Goal: Information Seeking & Learning: Check status

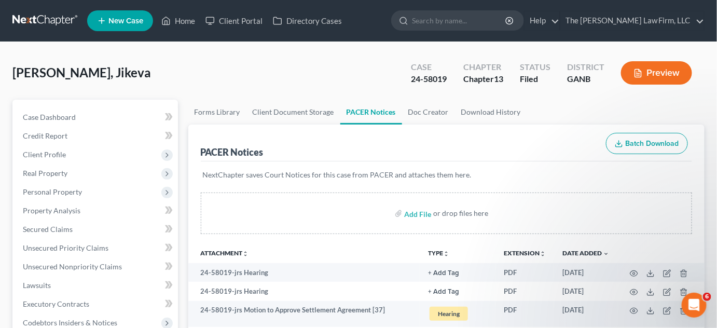
click at [490, 18] on input "search" at bounding box center [459, 20] width 95 height 19
type input "[PERSON_NAME]"
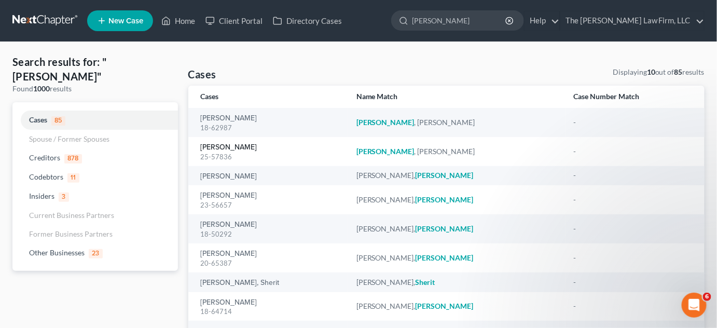
click at [218, 147] on link "[PERSON_NAME]" at bounding box center [229, 147] width 57 height 7
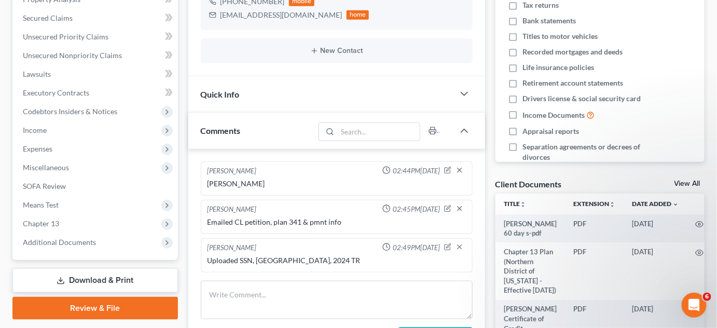
scroll to position [314, 0]
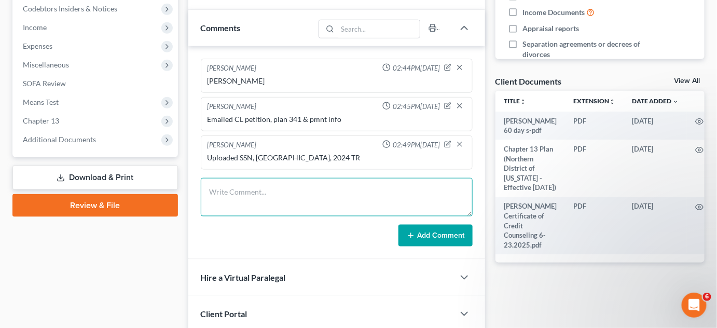
click at [279, 179] on textarea at bounding box center [337, 197] width 272 height 38
type textarea "Uploaded [DATE]-[DATE] TR"
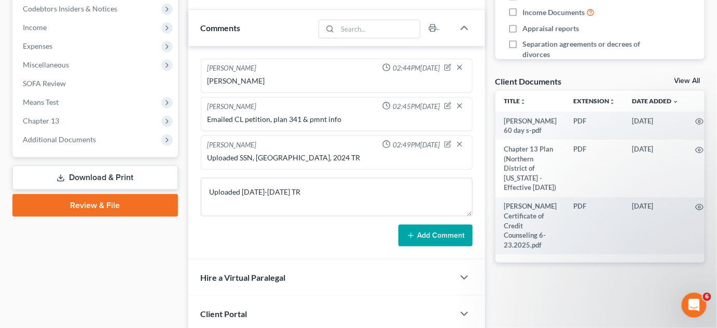
click at [426, 229] on button "Add Comment" at bounding box center [435, 236] width 74 height 22
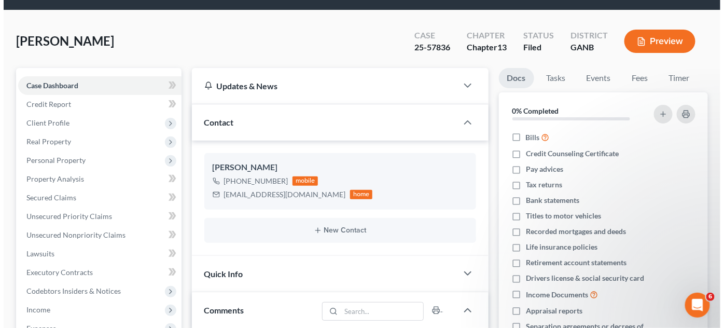
scroll to position [0, 0]
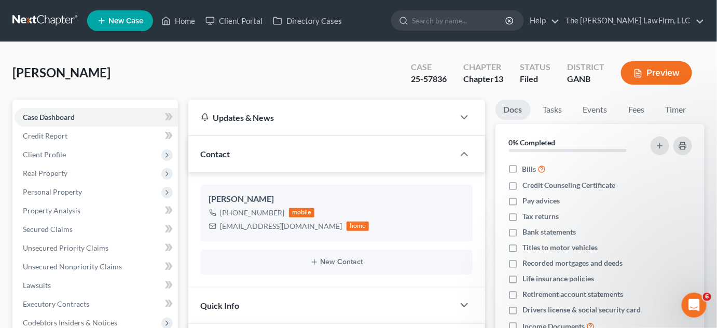
click at [456, 20] on input "search" at bounding box center [459, 20] width 95 height 19
type input "[PERSON_NAME] anth"
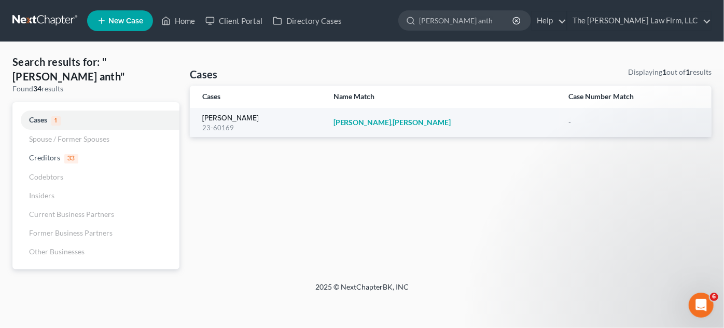
click at [243, 121] on link "[PERSON_NAME]" at bounding box center [230, 118] width 57 height 7
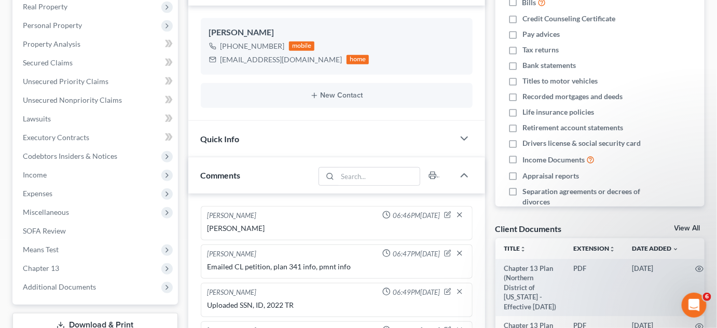
scroll to position [314, 0]
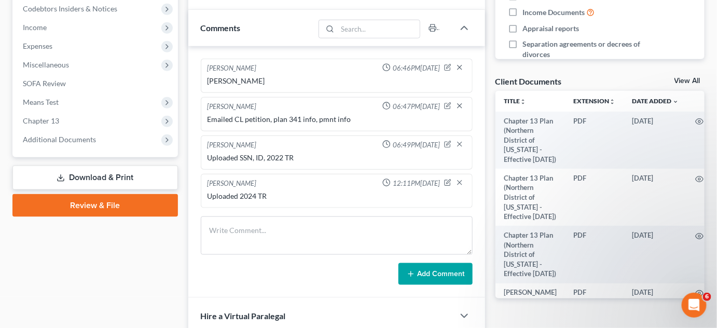
click at [96, 139] on span "Additional Documents" at bounding box center [96, 139] width 163 height 19
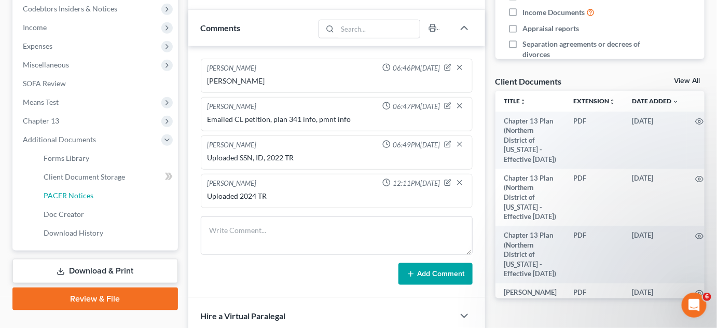
click at [78, 199] on span "PACER Notices" at bounding box center [69, 195] width 50 height 9
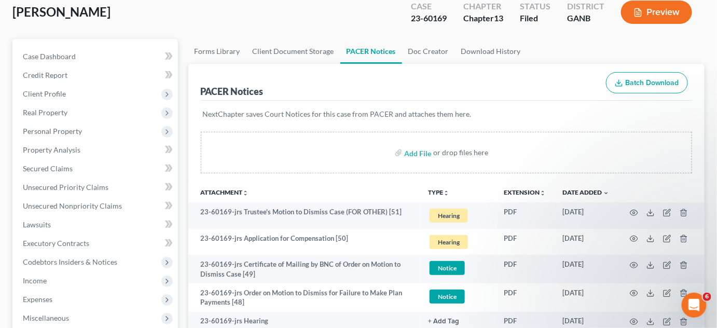
scroll to position [78, 0]
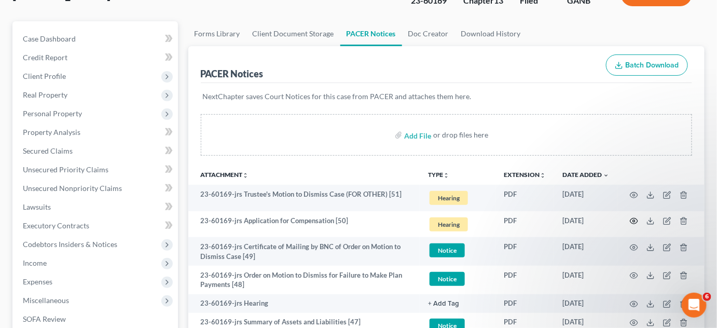
click at [636, 222] on icon "button" at bounding box center [634, 221] width 8 height 8
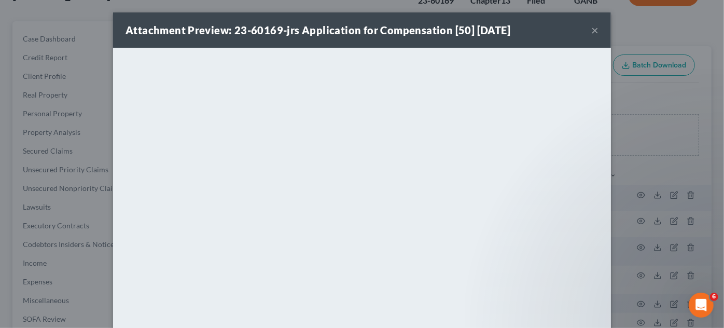
click at [682, 95] on div "Attachment Preview: 23-60169-jrs Application for Compensation [50] [DATE] × Dow…" at bounding box center [362, 164] width 724 height 328
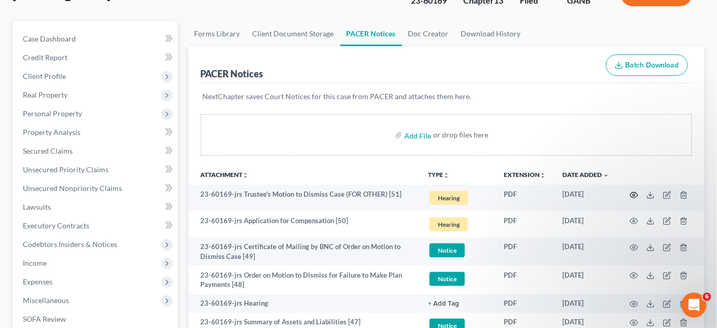
click at [632, 191] on icon "button" at bounding box center [634, 195] width 8 height 8
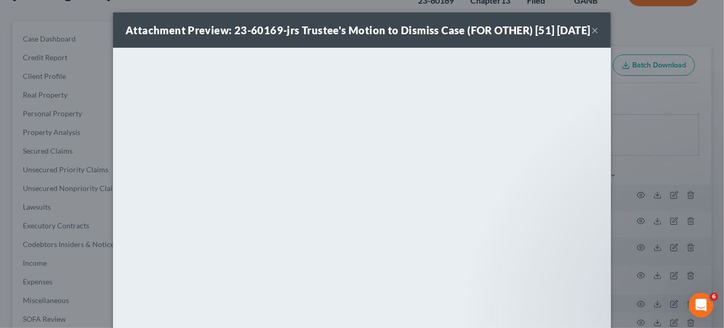
click at [445, 37] on div "Attachment Preview: 23-60169-jrs Trustee's Motion to Dismiss Case (FOR OTHER) […" at bounding box center [357, 30] width 465 height 15
click at [626, 95] on div "Attachment Preview: 23-60169-jrs Trustee's Motion to Dismiss Case (FOR OTHER) […" at bounding box center [362, 164] width 724 height 328
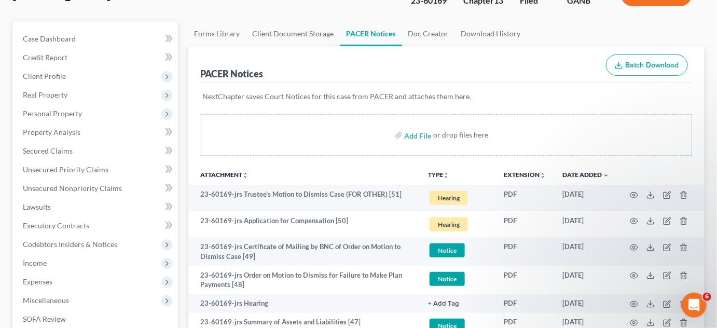
scroll to position [0, 0]
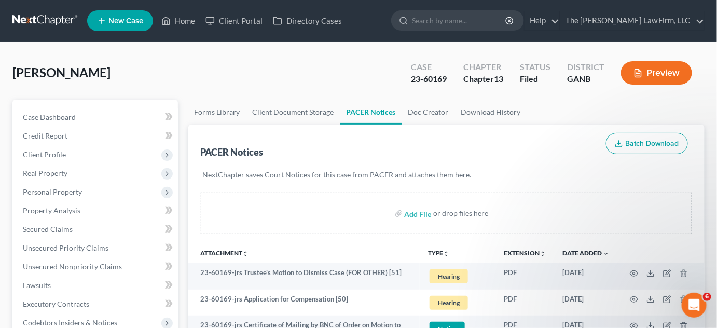
click at [478, 26] on input "search" at bounding box center [459, 20] width 95 height 19
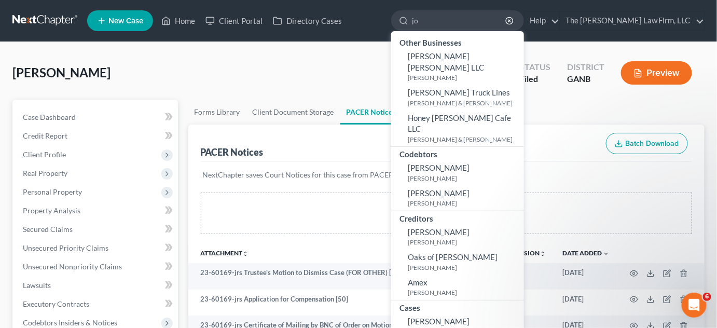
type input "j"
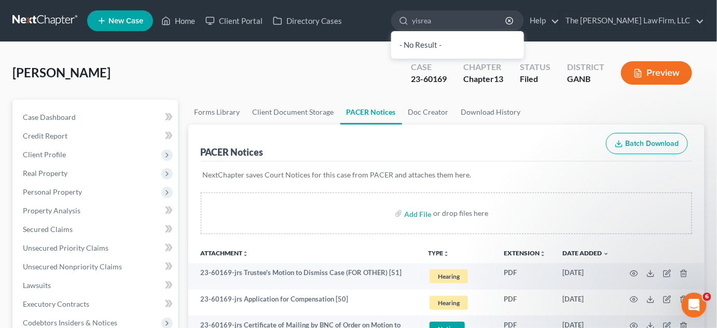
type input "yisreal"
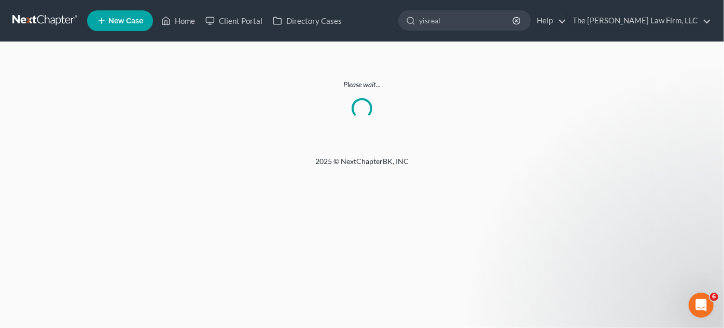
click at [478, 20] on input "yisreal" at bounding box center [466, 20] width 95 height 19
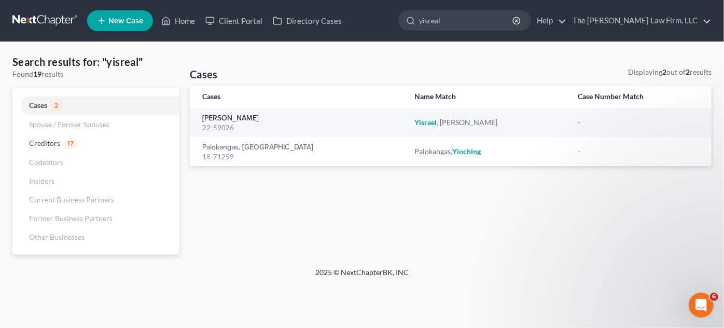
click at [230, 117] on link "[PERSON_NAME]" at bounding box center [230, 118] width 57 height 7
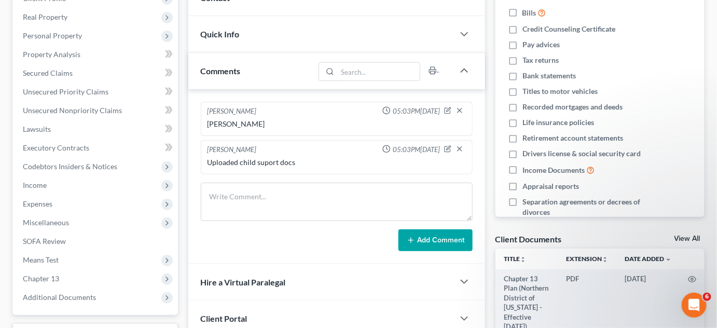
scroll to position [157, 0]
click at [59, 294] on span "Additional Documents" at bounding box center [59, 295] width 73 height 9
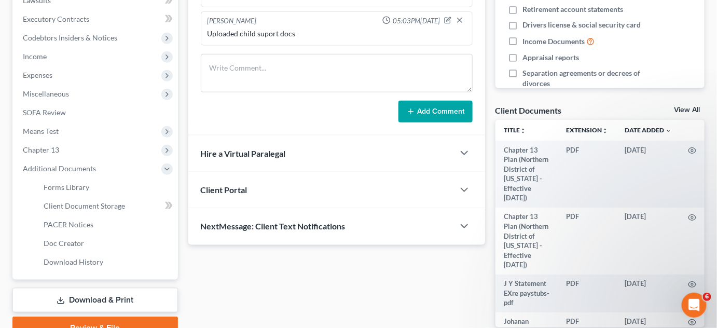
scroll to position [314, 0]
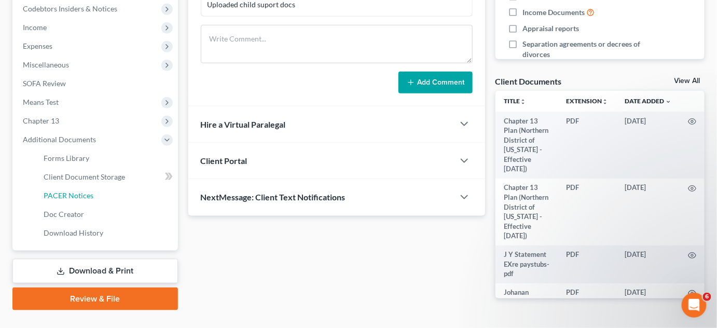
click at [78, 198] on span "PACER Notices" at bounding box center [69, 195] width 50 height 9
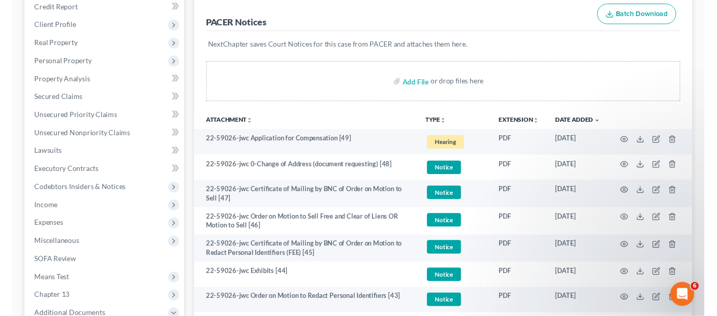
scroll to position [157, 0]
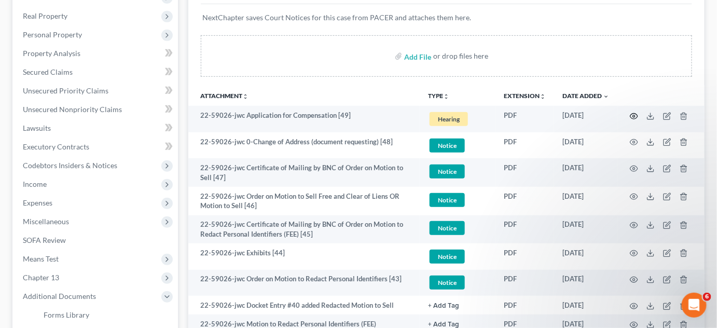
click at [634, 118] on icon "button" at bounding box center [634, 116] width 8 height 6
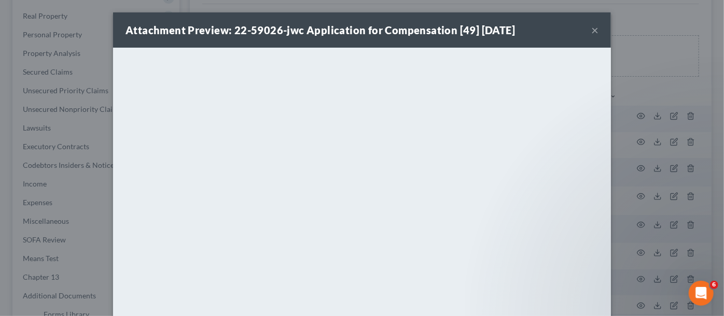
click at [664, 171] on div "Attachment Preview: 22-59026-jwc Application for Compensation [49] [DATE] × Dow…" at bounding box center [362, 158] width 724 height 316
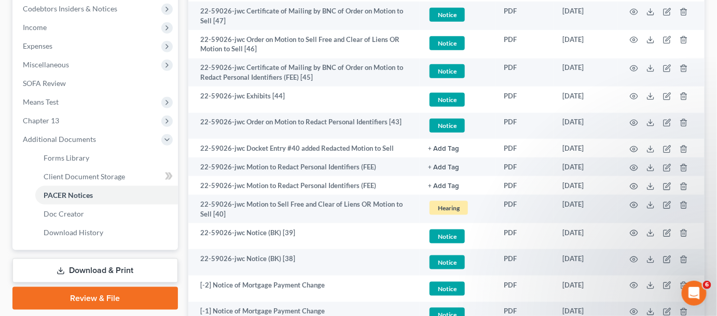
scroll to position [393, 0]
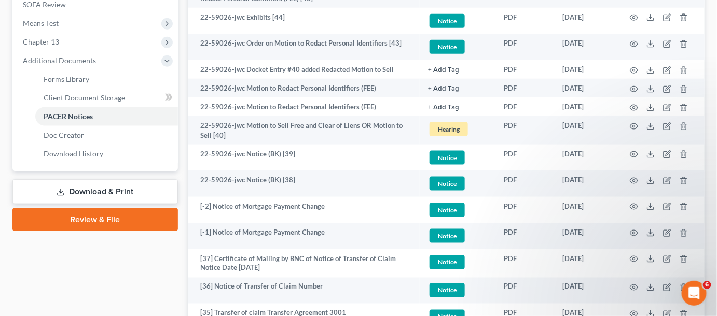
click at [388, 153] on td "22-59026-jwc Notice (BK) [39]" at bounding box center [304, 158] width 232 height 26
click at [636, 153] on icon "button" at bounding box center [634, 154] width 8 height 8
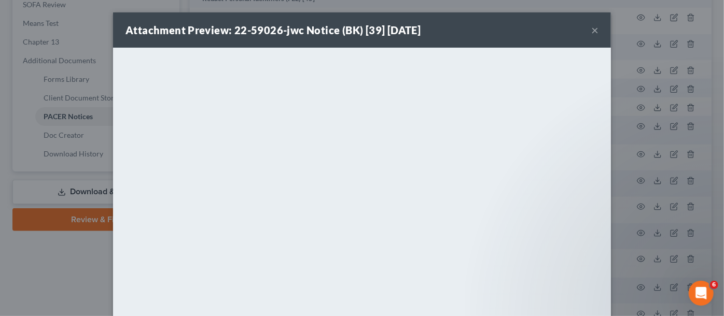
click at [638, 163] on div "Attachment Preview: 22-59026-jwc Notice (BK) [39] [DATE] × <object ng-attr-data…" at bounding box center [362, 158] width 724 height 316
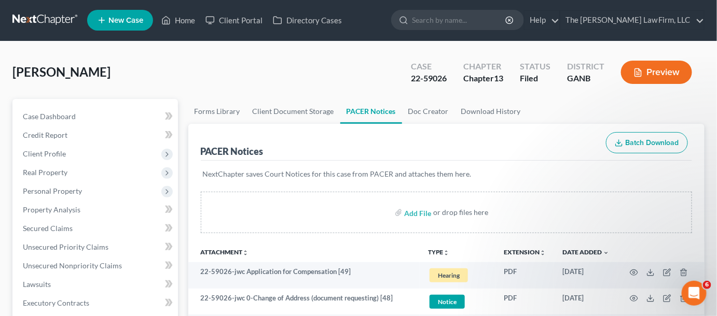
scroll to position [0, 0]
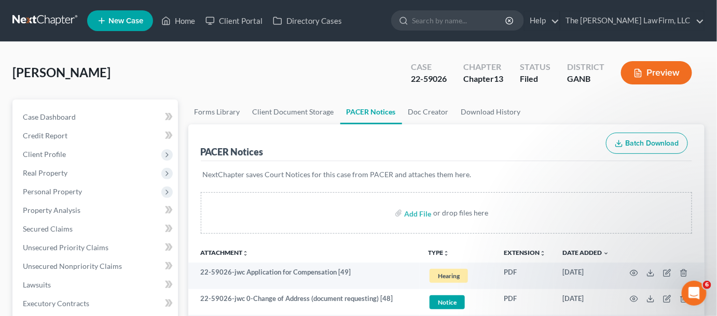
click at [504, 21] on input "search" at bounding box center [459, 20] width 95 height 19
type input "[PERSON_NAME]"
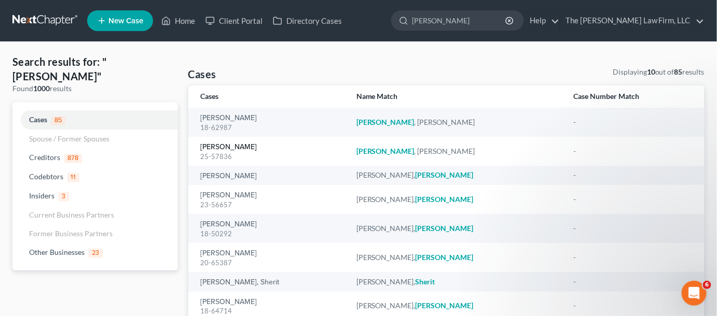
click at [225, 147] on link "[PERSON_NAME]" at bounding box center [229, 147] width 57 height 7
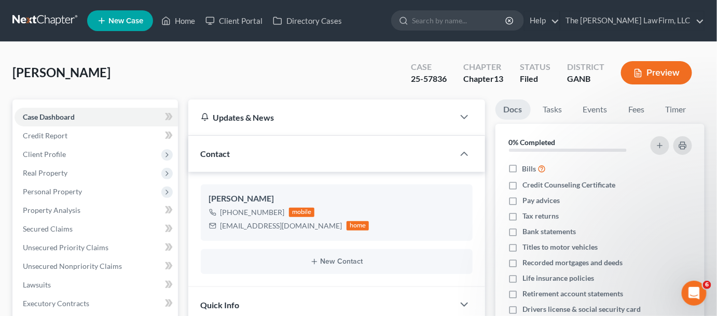
scroll to position [314, 0]
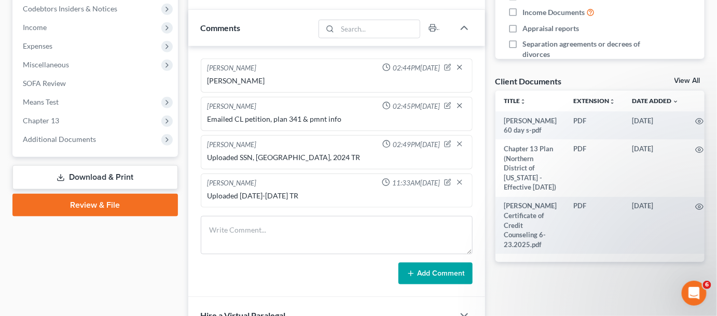
click at [38, 141] on span "Additional Documents" at bounding box center [59, 139] width 73 height 9
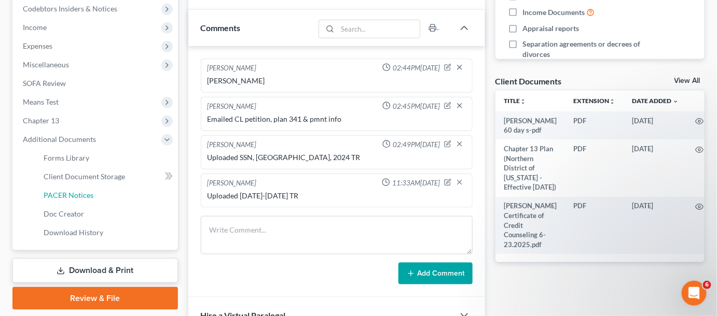
click at [57, 194] on span "PACER Notices" at bounding box center [69, 195] width 50 height 9
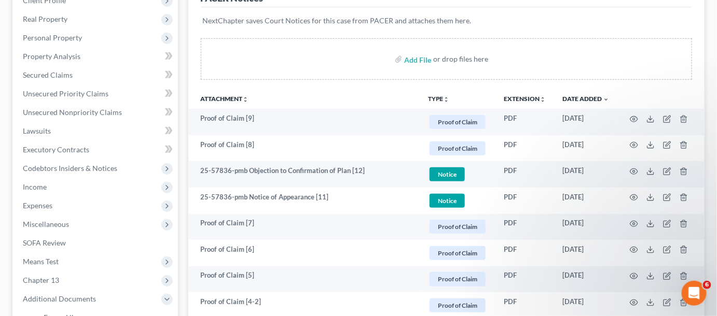
scroll to position [157, 0]
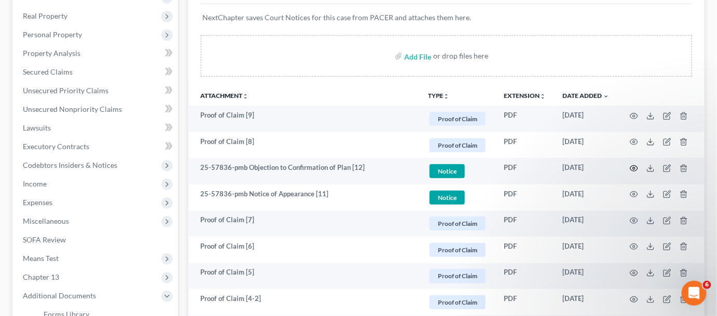
click at [635, 166] on icon "button" at bounding box center [634, 168] width 8 height 8
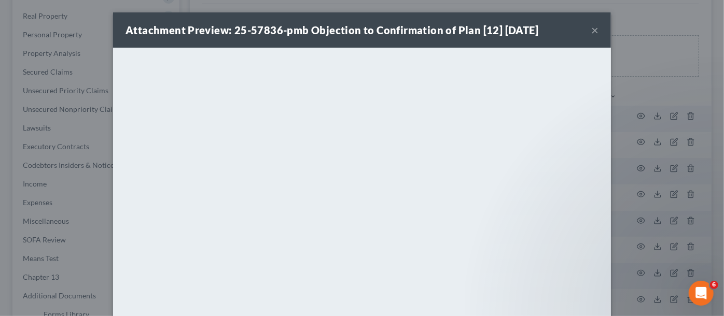
click at [639, 147] on div "Attachment Preview: 25-57836-pmb Objection to Confirmation of Plan [12] [DATE] …" at bounding box center [362, 158] width 724 height 316
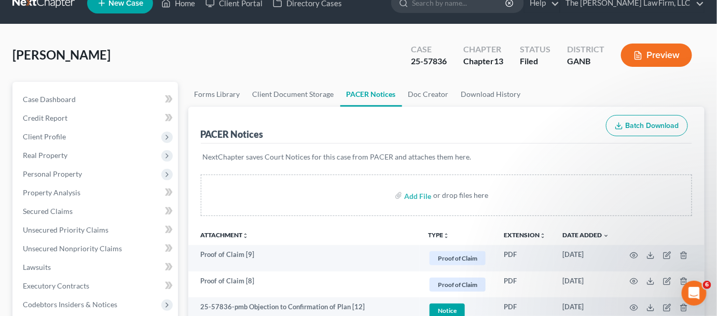
scroll to position [0, 0]
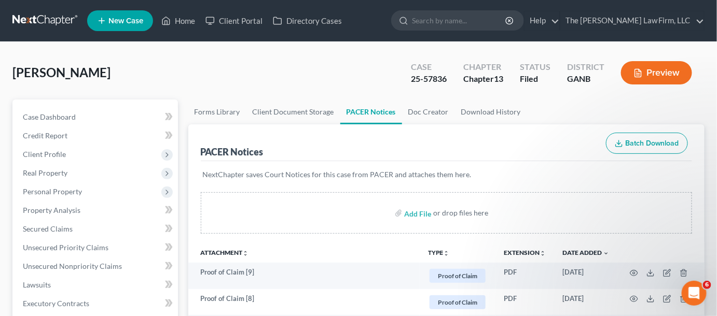
click at [442, 18] on input "search" at bounding box center [459, 20] width 95 height 19
type input "[PERSON_NAME]"
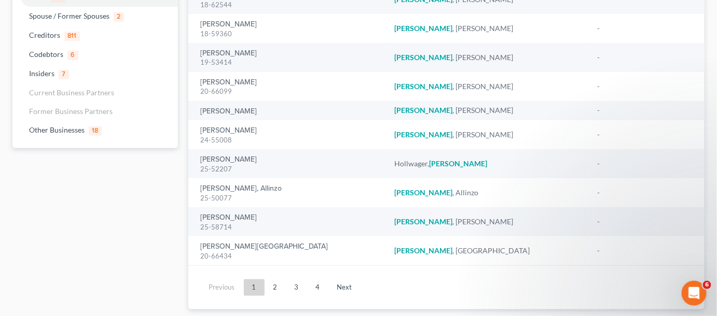
scroll to position [147, 0]
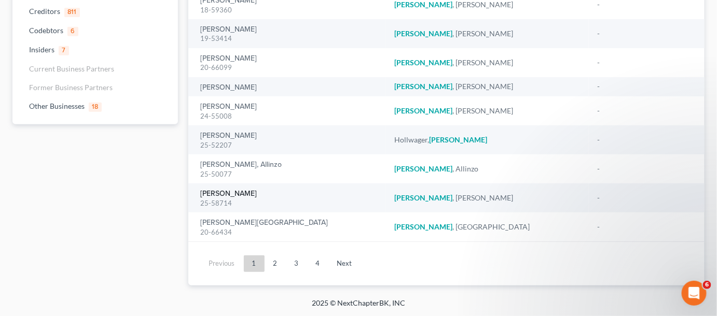
click at [231, 195] on link "[PERSON_NAME]" at bounding box center [229, 193] width 57 height 7
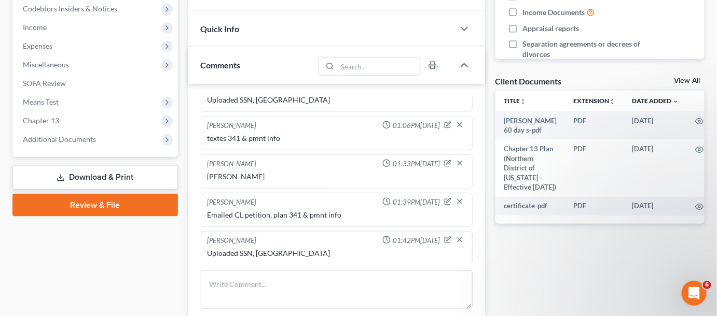
scroll to position [393, 0]
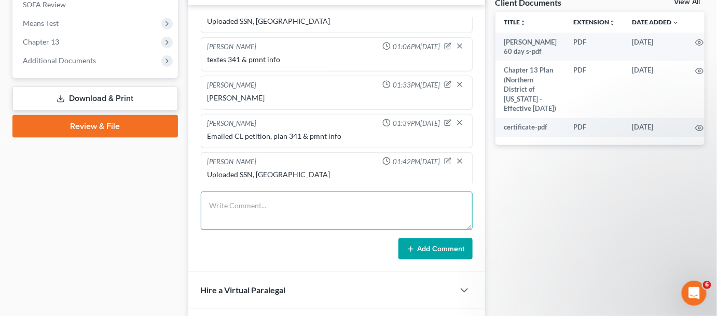
click at [266, 214] on textarea at bounding box center [337, 211] width 272 height 38
click at [245, 202] on textarea "Uploaded 224 TR" at bounding box center [337, 211] width 272 height 38
type textarea "Uploaded 2024 TR"
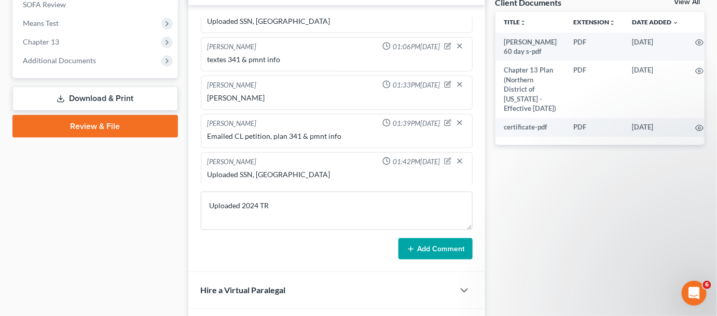
click at [455, 249] on button "Add Comment" at bounding box center [435, 250] width 74 height 22
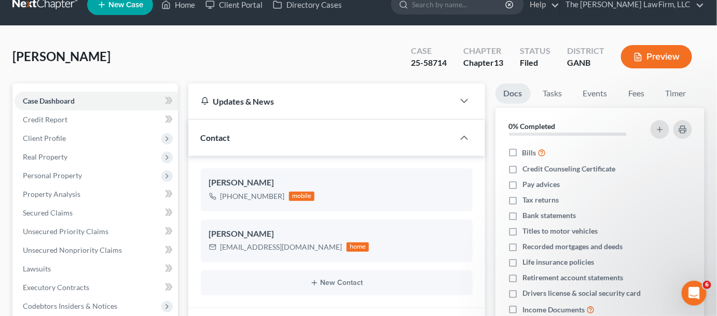
scroll to position [0, 0]
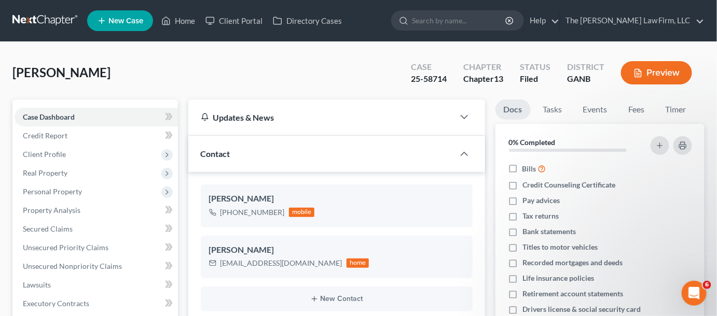
click at [455, 26] on input "search" at bounding box center [459, 20] width 95 height 19
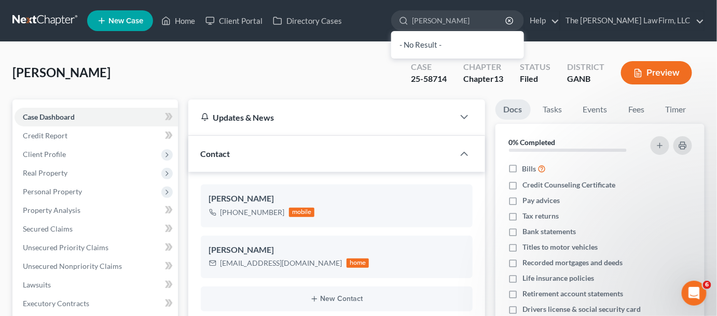
type input "[PERSON_NAME]"
